Goal: Task Accomplishment & Management: Manage account settings

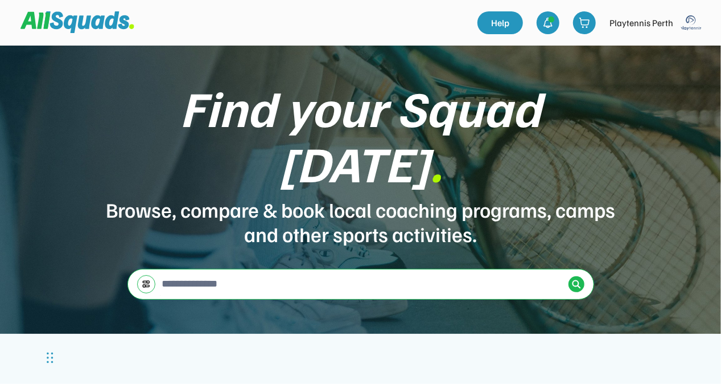
click at [688, 23] on img at bounding box center [691, 22] width 23 height 23
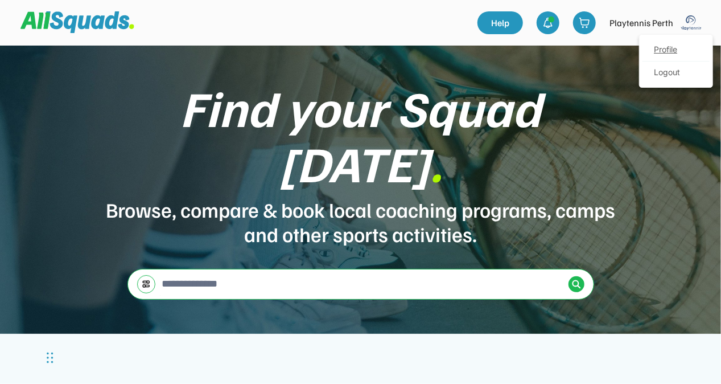
click at [680, 47] on link "Profile" at bounding box center [676, 50] width 67 height 23
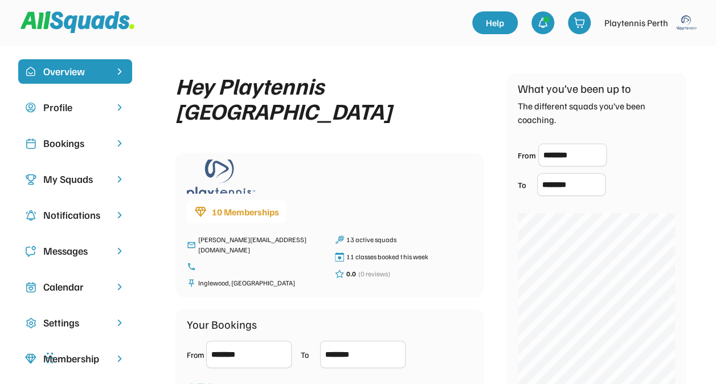
click at [80, 144] on div "Bookings" at bounding box center [75, 143] width 64 height 15
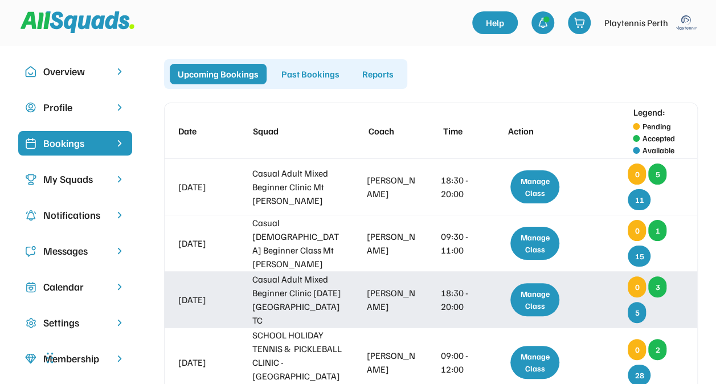
click at [303, 305] on div "Casual Adult Mixed Beginner Clinic Thursday North Perth TC" at bounding box center [297, 299] width 91 height 55
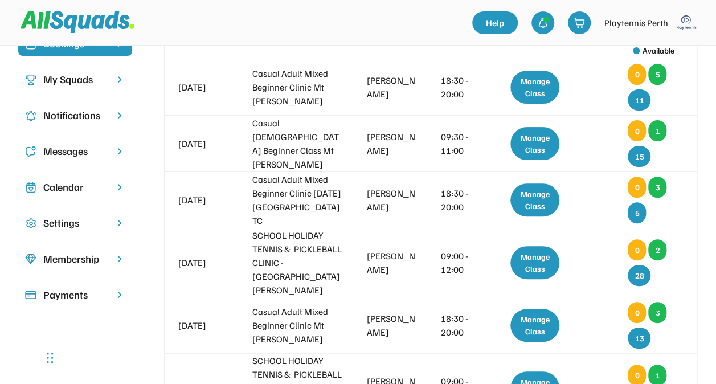
scroll to position [109, 0]
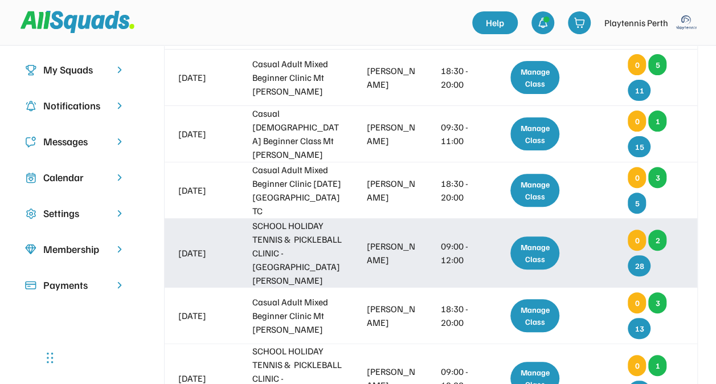
click at [536, 251] on div "Manage Class" at bounding box center [534, 252] width 49 height 33
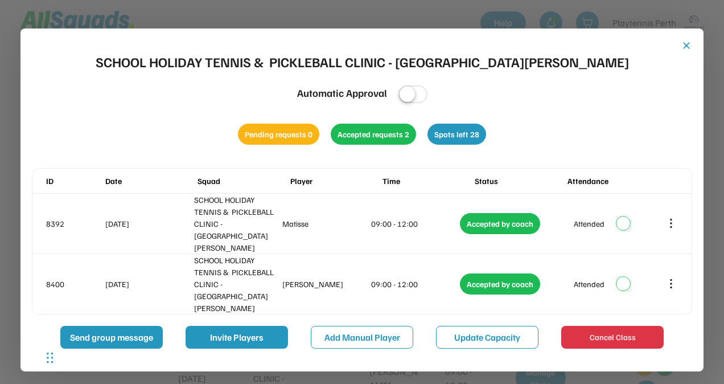
click at [688, 48] on button "close" at bounding box center [686, 45] width 11 height 11
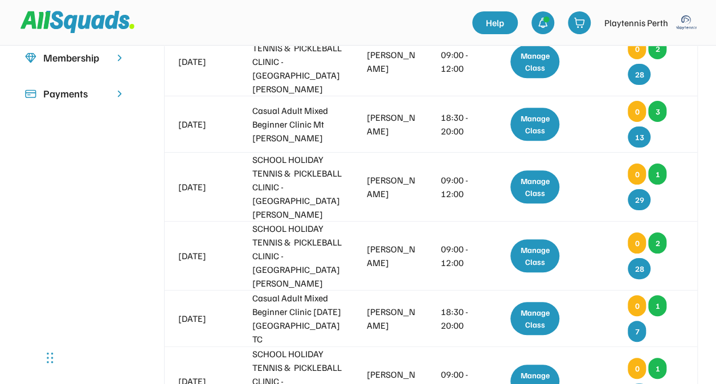
scroll to position [0, 0]
